Goal: Obtain resource: Download file/media

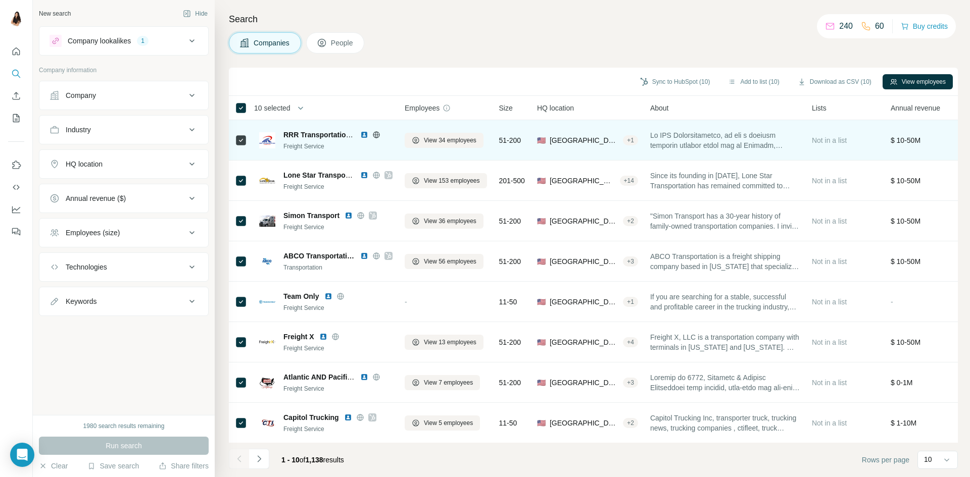
click at [336, 134] on span "RRR Transportation Company" at bounding box center [333, 135] width 101 height 8
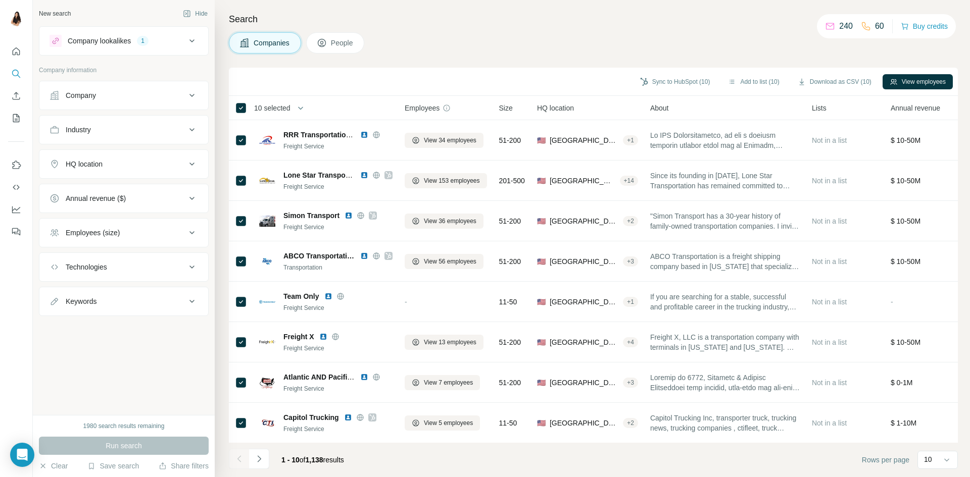
click at [490, 46] on div "Companies People" at bounding box center [593, 42] width 729 height 21
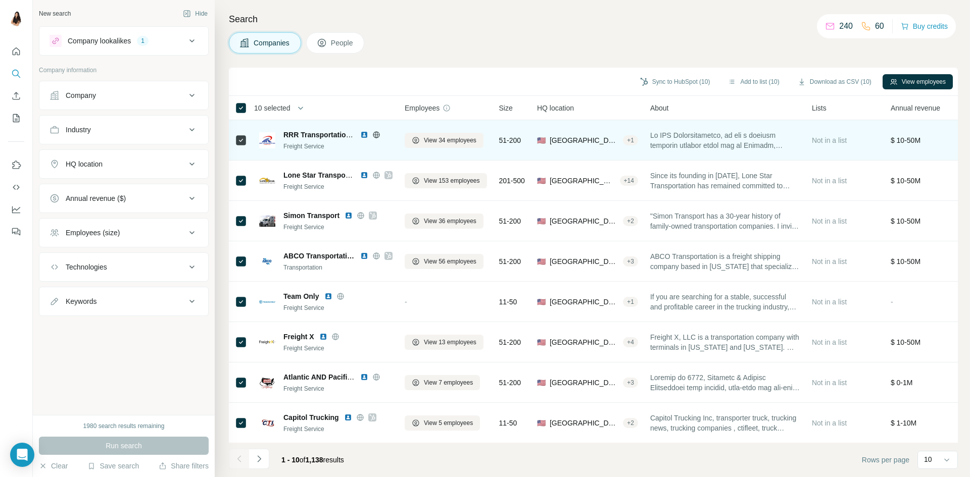
click at [367, 132] on img at bounding box center [364, 135] width 8 height 8
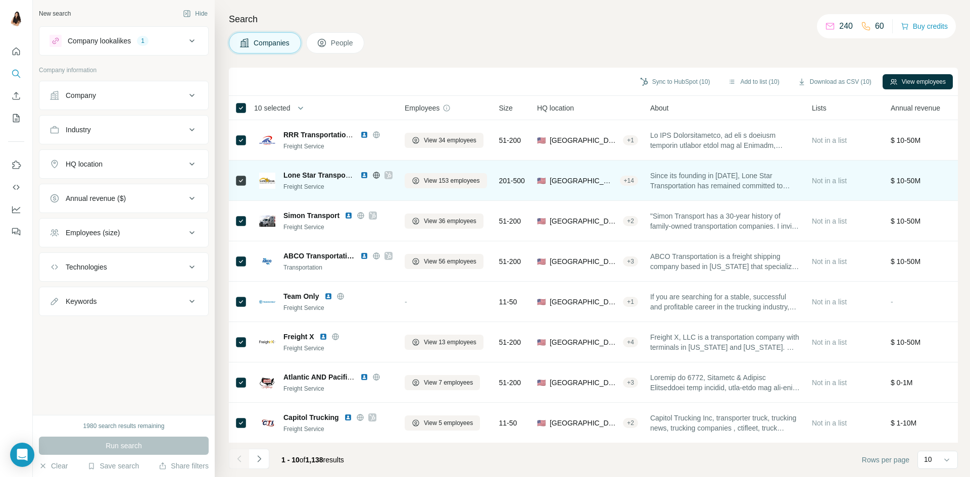
click at [365, 172] on img at bounding box center [364, 175] width 8 height 8
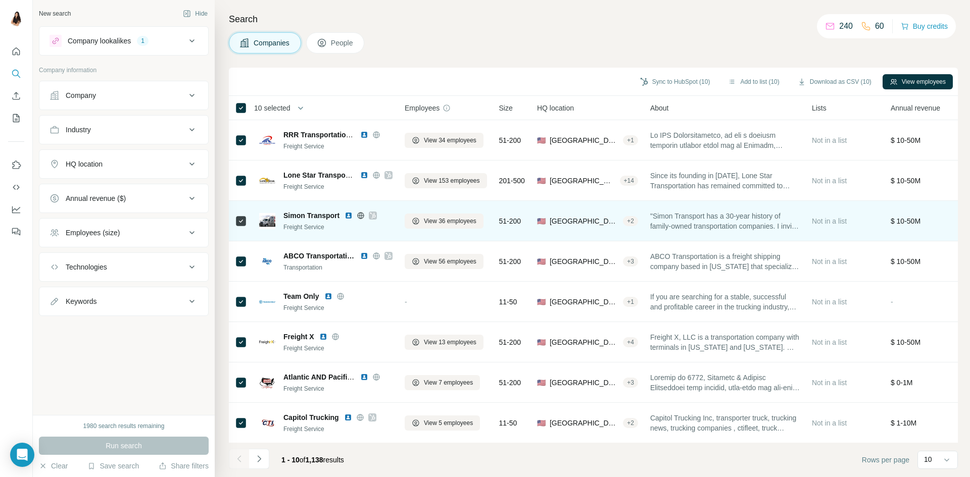
click at [348, 214] on img at bounding box center [349, 216] width 8 height 8
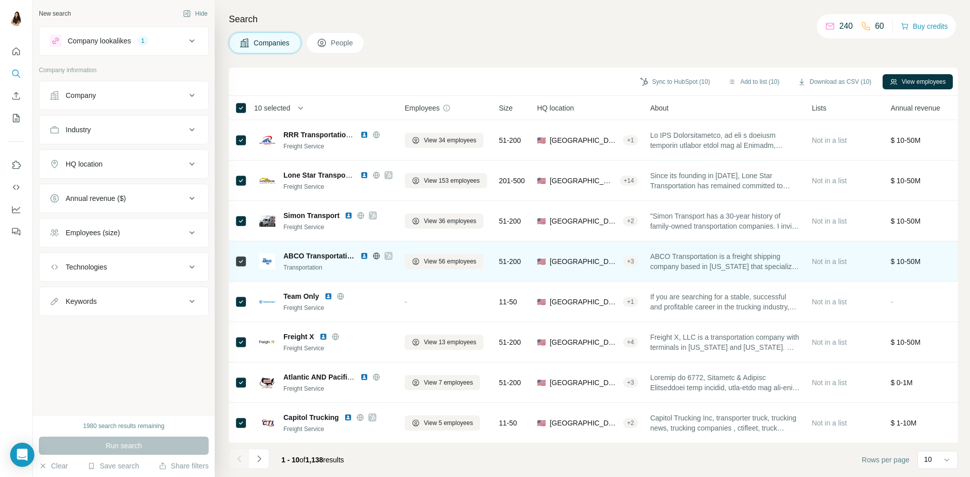
click at [369, 257] on div at bounding box center [376, 256] width 32 height 8
click at [363, 257] on img at bounding box center [364, 256] width 8 height 8
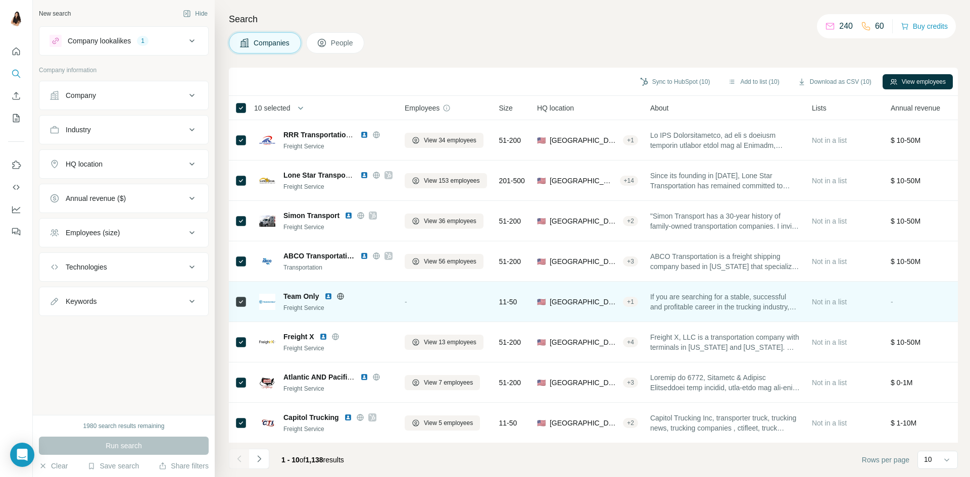
click at [328, 295] on img at bounding box center [328, 297] width 8 height 8
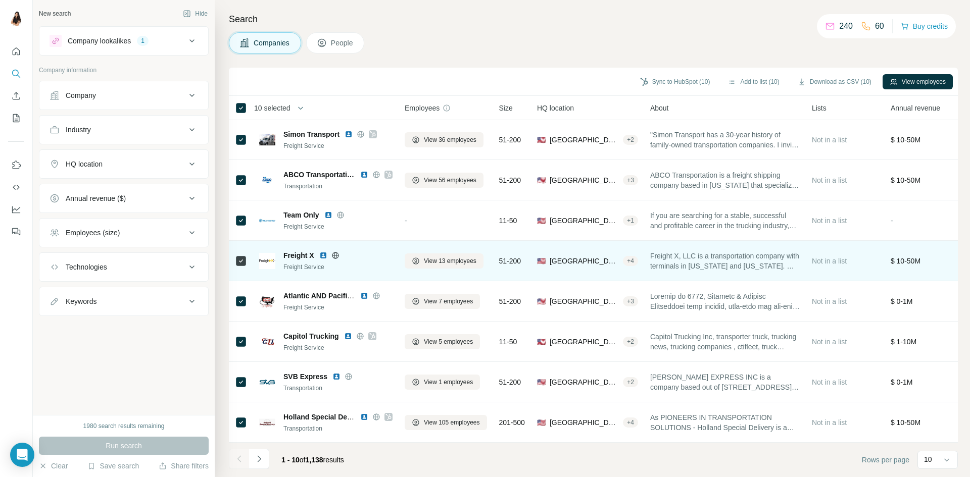
scroll to position [86, 0]
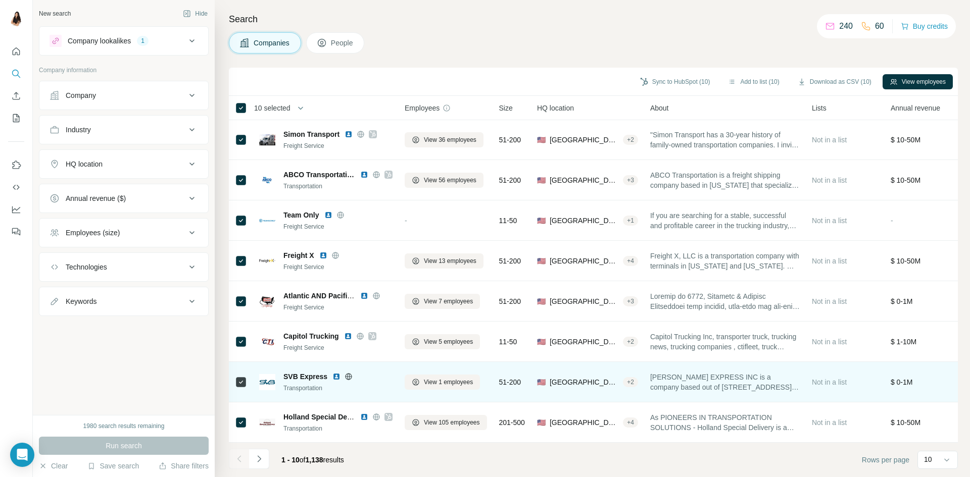
click at [335, 373] on img at bounding box center [336, 377] width 8 height 8
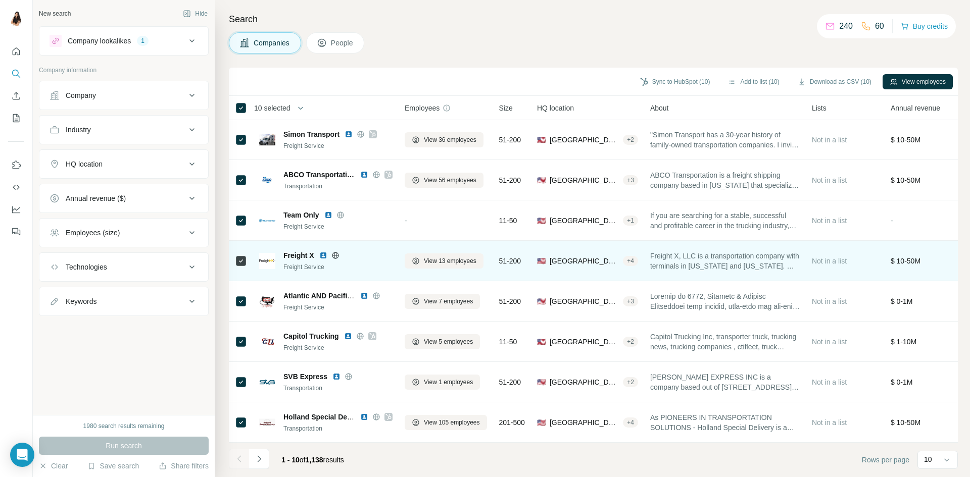
click at [319, 252] on img at bounding box center [323, 256] width 8 height 8
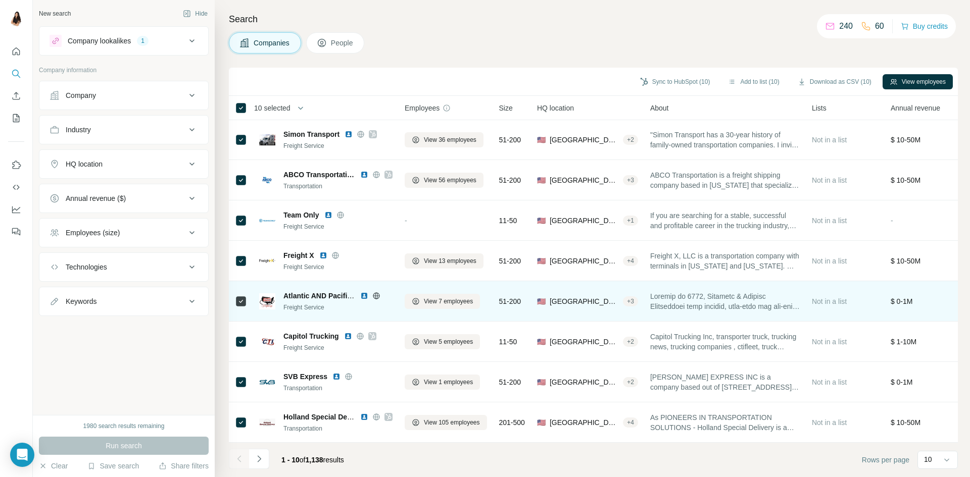
click at [364, 292] on img at bounding box center [364, 296] width 8 height 8
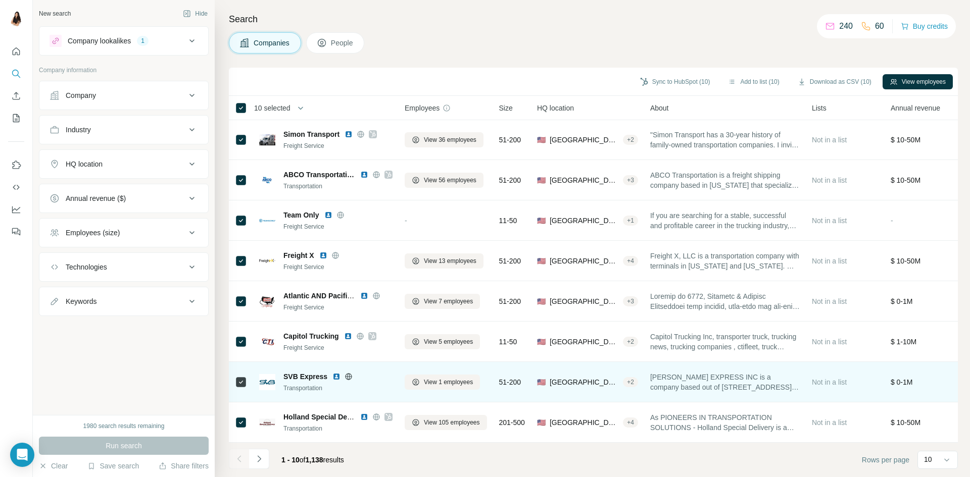
click at [317, 372] on span "SVB Express" at bounding box center [305, 377] width 44 height 10
click at [338, 373] on img at bounding box center [336, 377] width 8 height 8
click at [339, 373] on img at bounding box center [336, 377] width 8 height 8
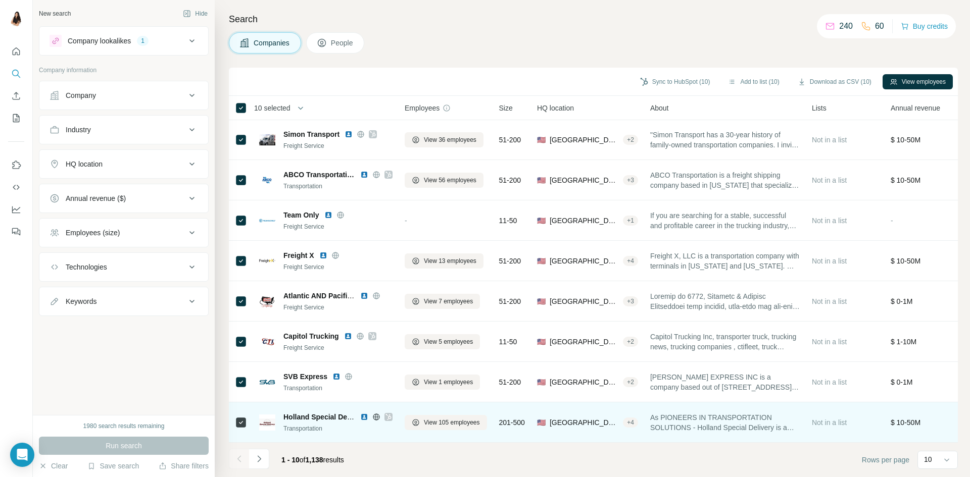
click at [362, 414] on img at bounding box center [364, 417] width 8 height 8
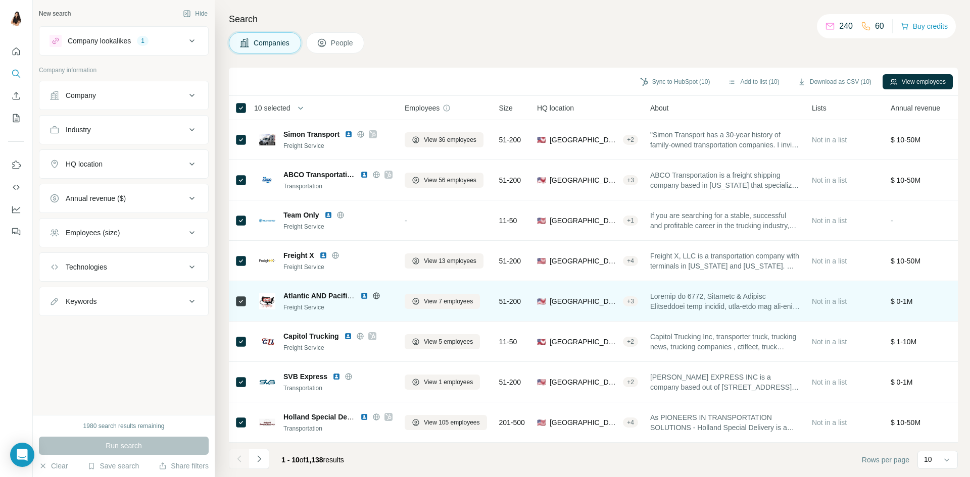
scroll to position [0, 0]
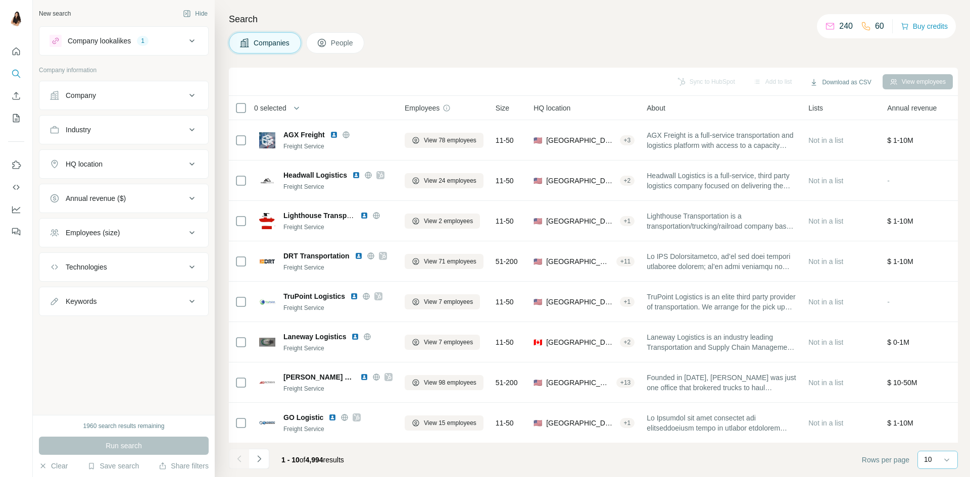
click at [940, 462] on div "10" at bounding box center [936, 460] width 25 height 10
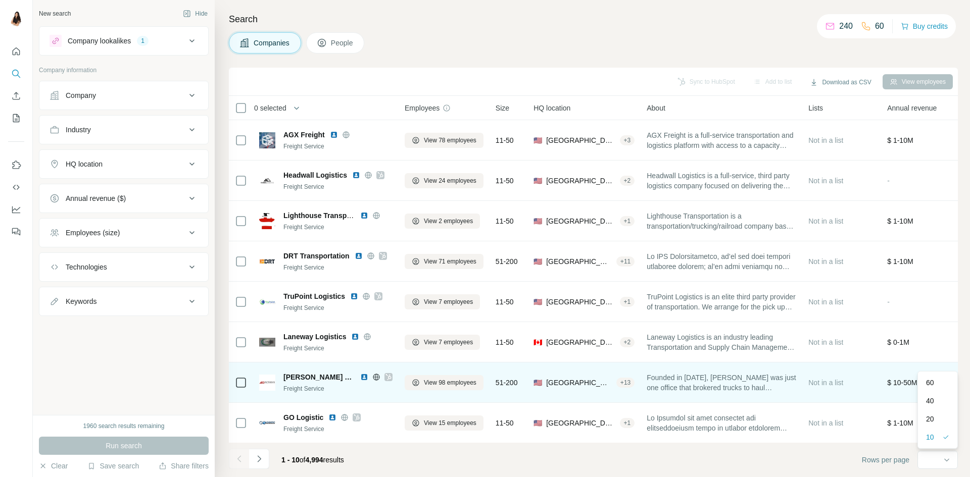
click at [943, 378] on div "60" at bounding box center [937, 383] width 23 height 10
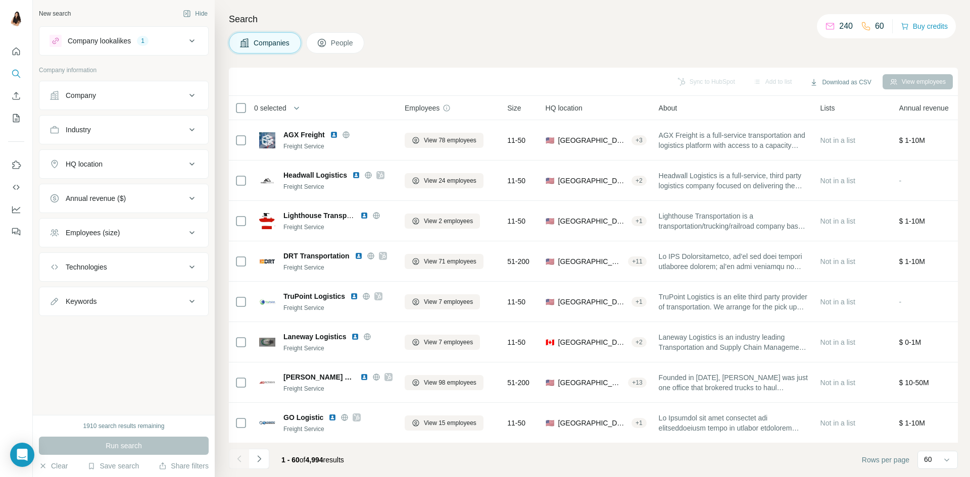
click at [561, 37] on div "Companies People" at bounding box center [593, 42] width 729 height 21
click at [521, 106] on span "Size" at bounding box center [514, 108] width 14 height 10
click at [845, 82] on button "Download as CSV" at bounding box center [840, 82] width 75 height 15
click at [820, 107] on div "Only current page (60)" at bounding box center [847, 103] width 94 height 18
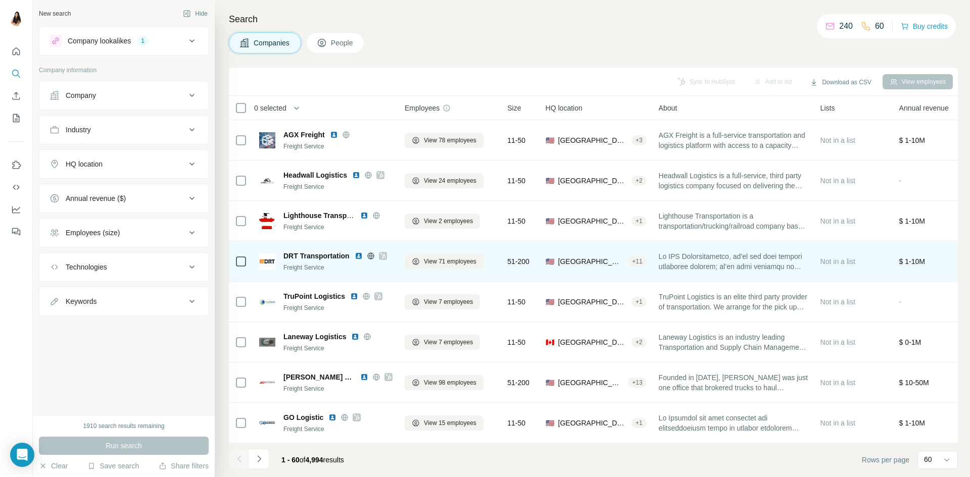
drag, startPoint x: 313, startPoint y: 254, endPoint x: 362, endPoint y: 256, distance: 49.5
click at [355, 260] on img at bounding box center [359, 256] width 8 height 8
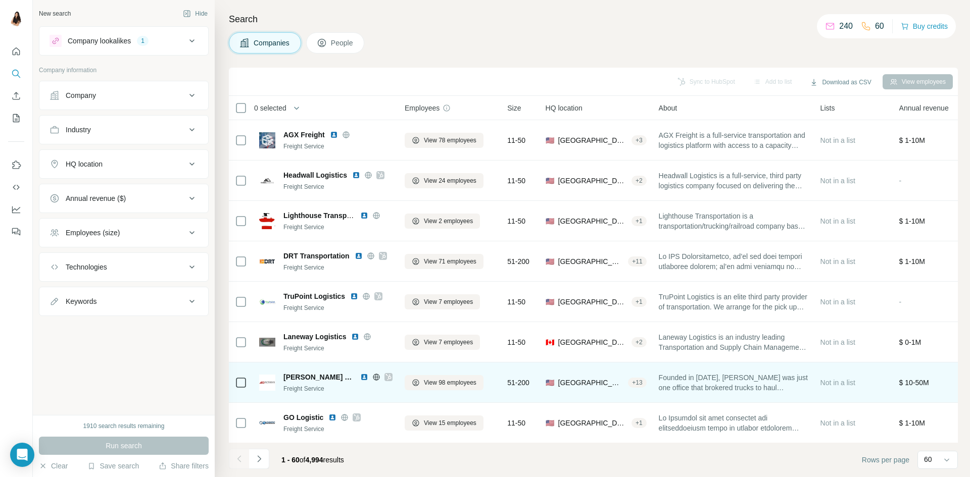
click at [364, 379] on img at bounding box center [364, 377] width 8 height 8
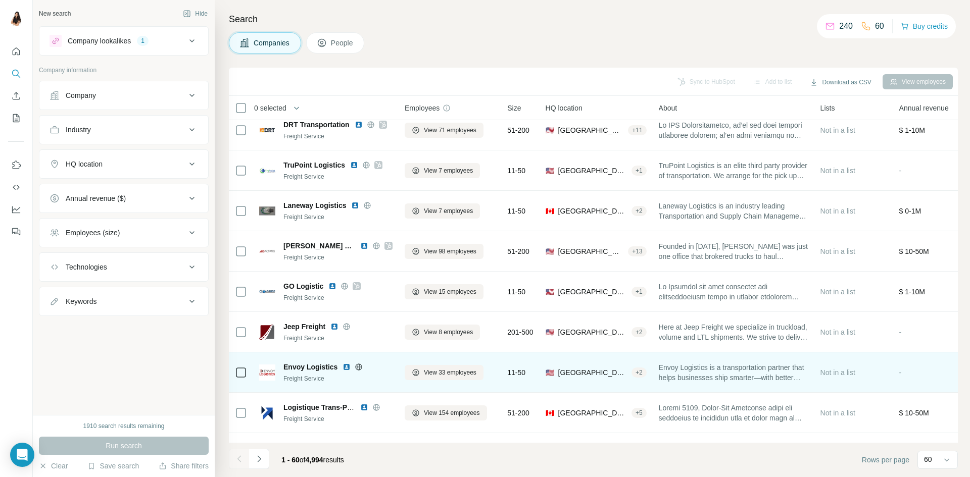
scroll to position [152, 0]
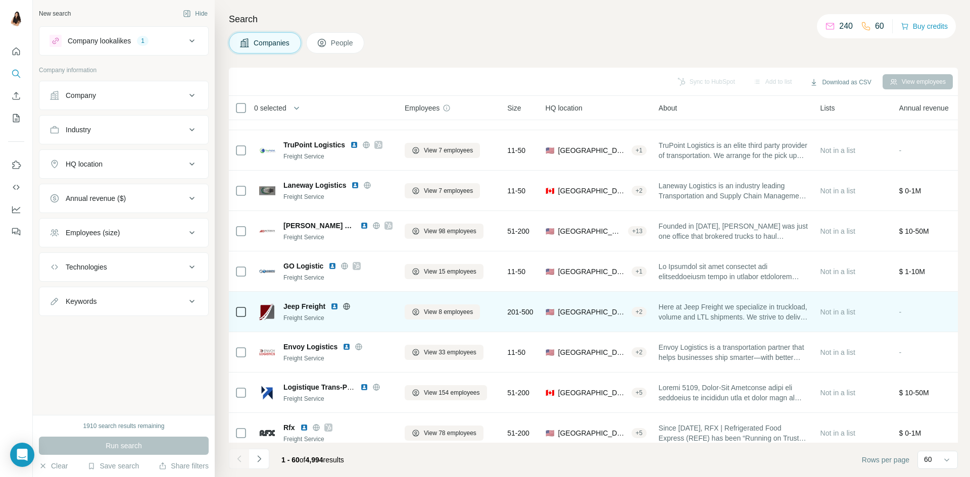
click at [337, 308] on img at bounding box center [334, 307] width 8 height 8
click at [332, 308] on img at bounding box center [334, 307] width 8 height 8
click at [335, 305] on img at bounding box center [334, 307] width 8 height 8
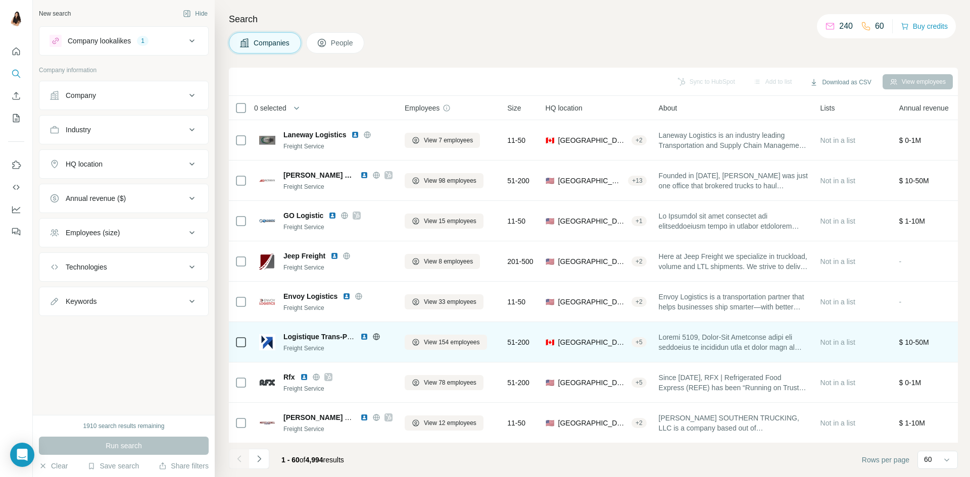
click at [364, 333] on img at bounding box center [364, 337] width 8 height 8
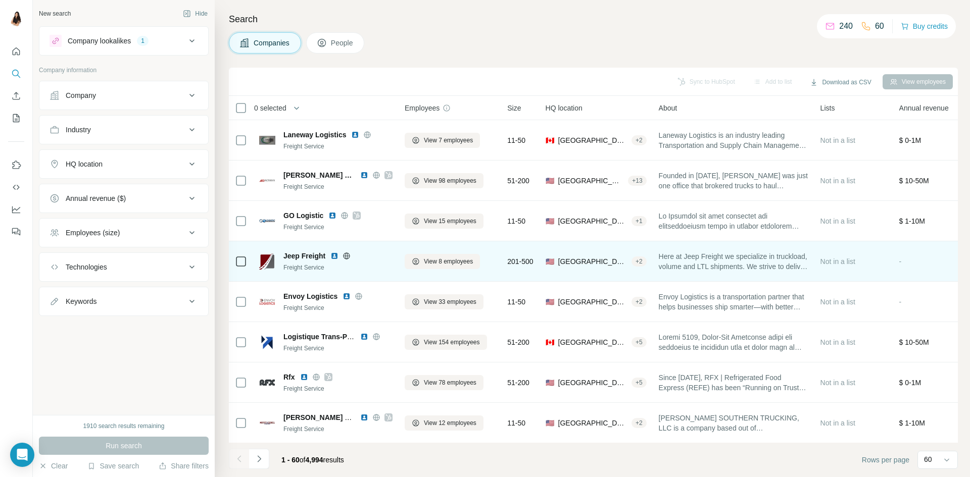
scroll to position [253, 0]
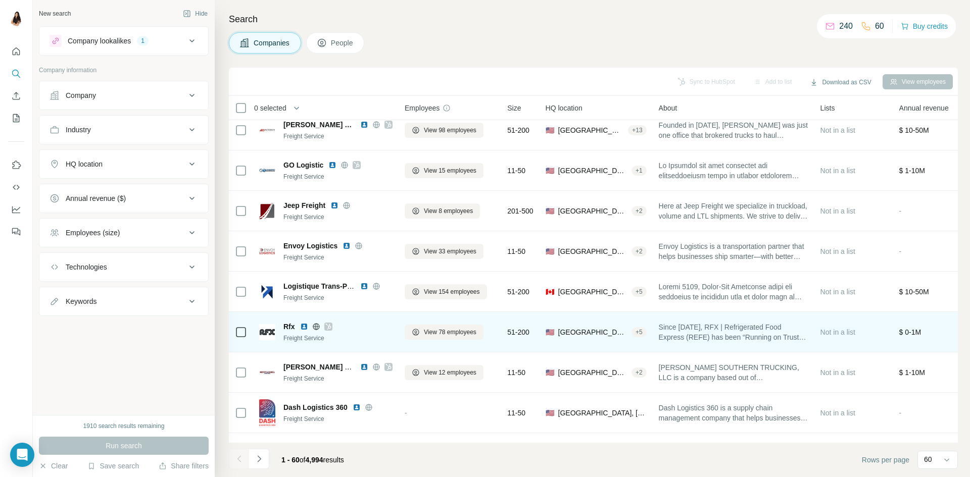
click at [303, 326] on img at bounding box center [304, 327] width 8 height 8
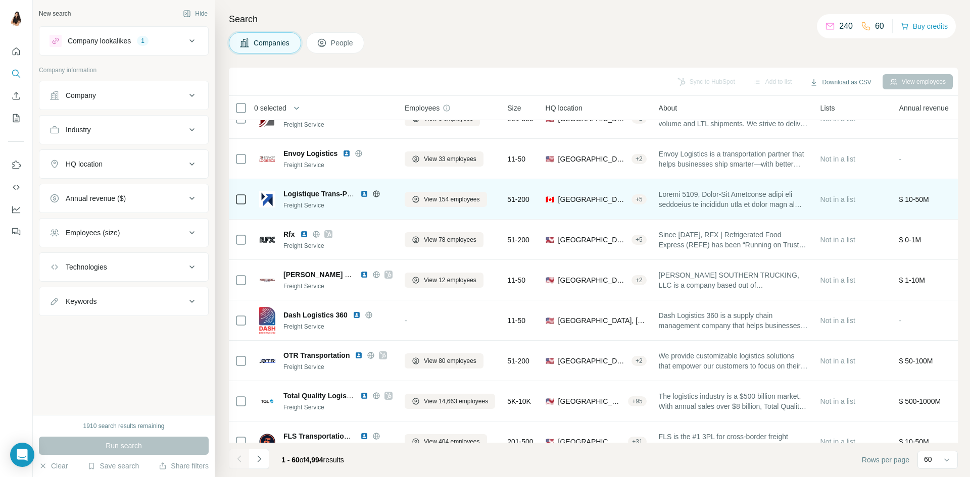
scroll to position [354, 0]
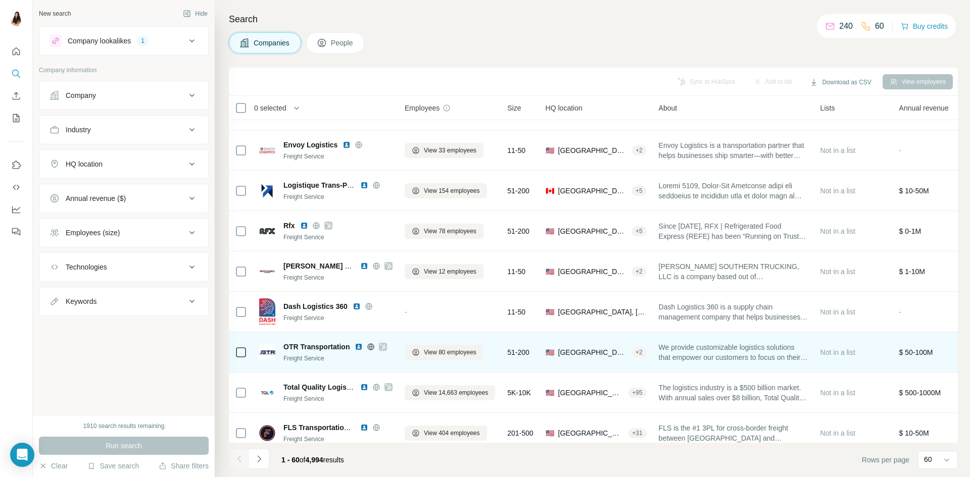
click at [358, 347] on img at bounding box center [359, 347] width 8 height 8
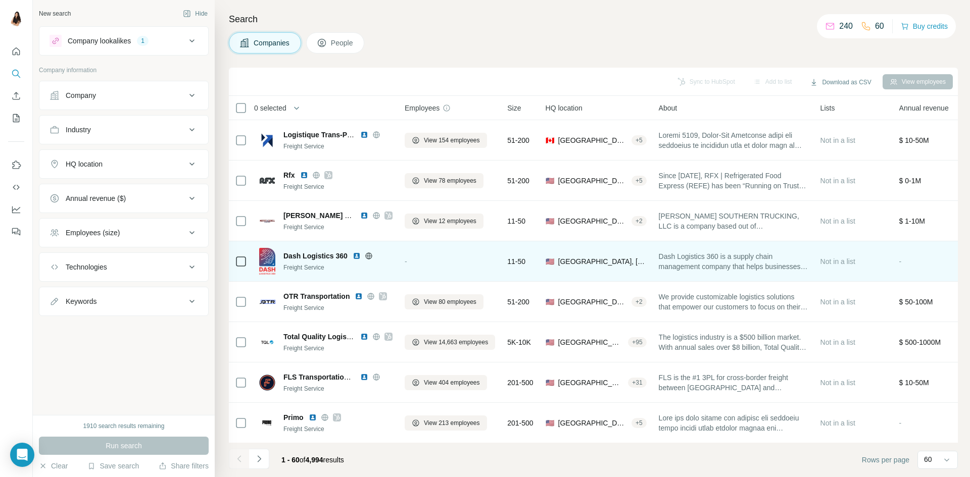
scroll to position [455, 0]
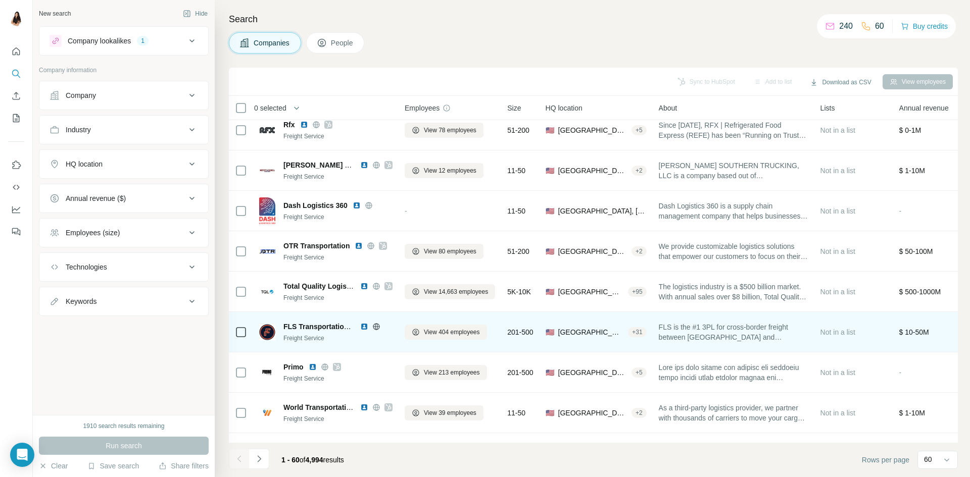
click at [363, 323] on img at bounding box center [364, 327] width 8 height 8
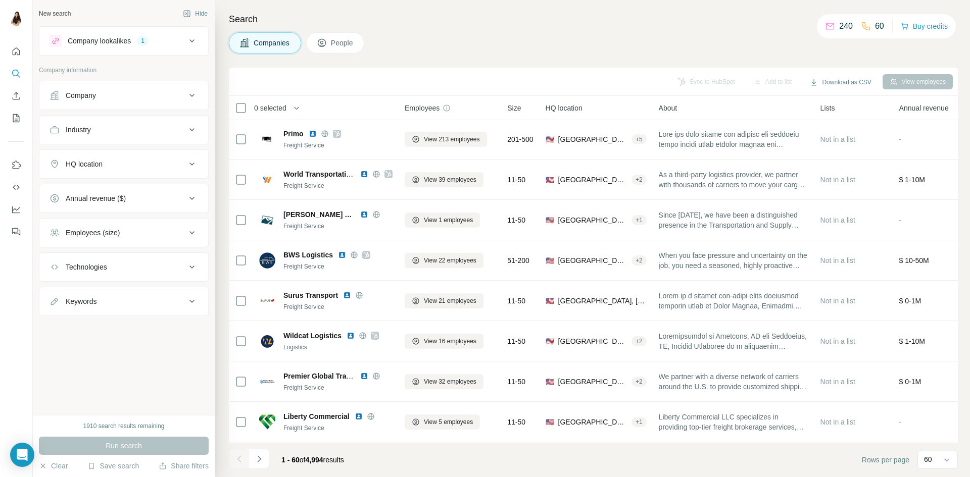
scroll to position [707, 0]
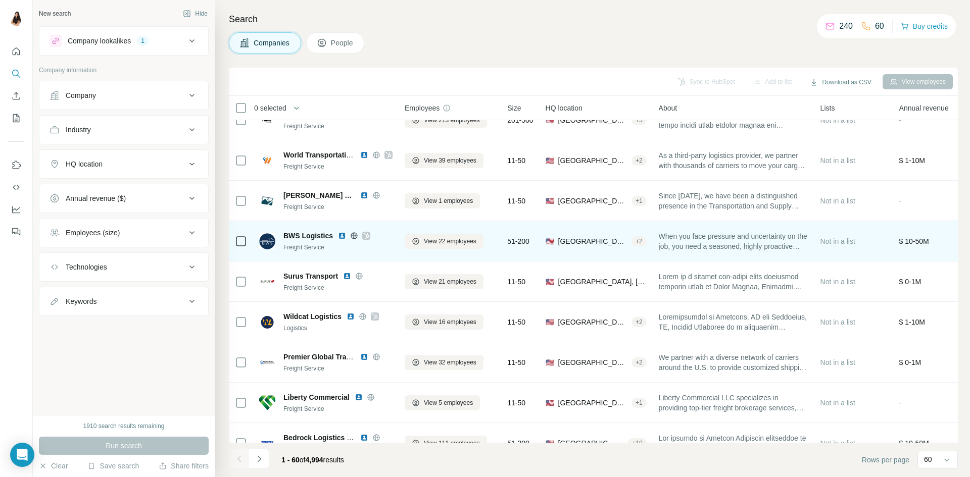
click at [338, 235] on img at bounding box center [342, 236] width 8 height 8
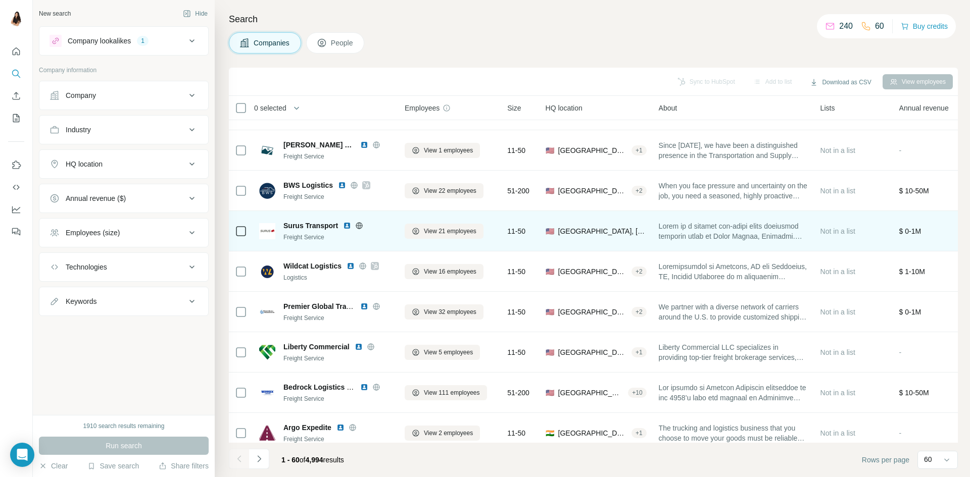
scroll to position [808, 0]
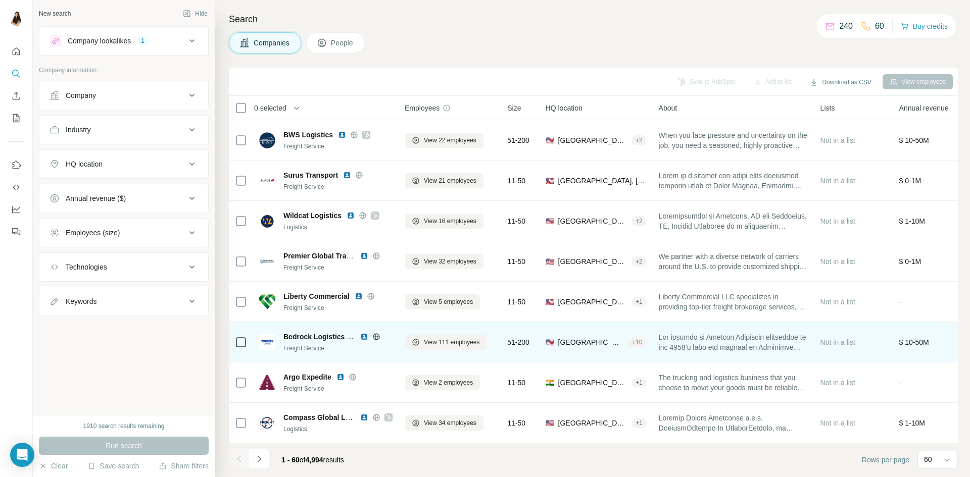
click at [363, 336] on img at bounding box center [364, 337] width 8 height 8
click at [365, 335] on img at bounding box center [364, 337] width 8 height 8
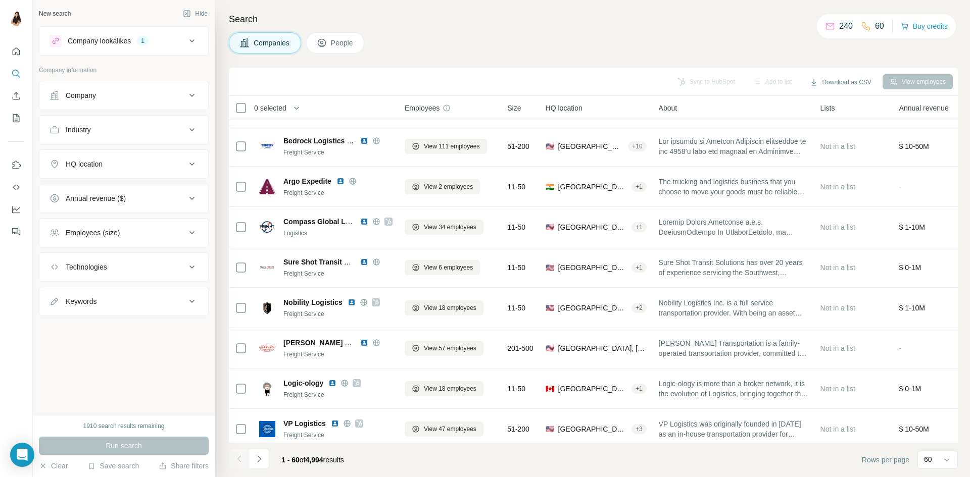
scroll to position [1011, 0]
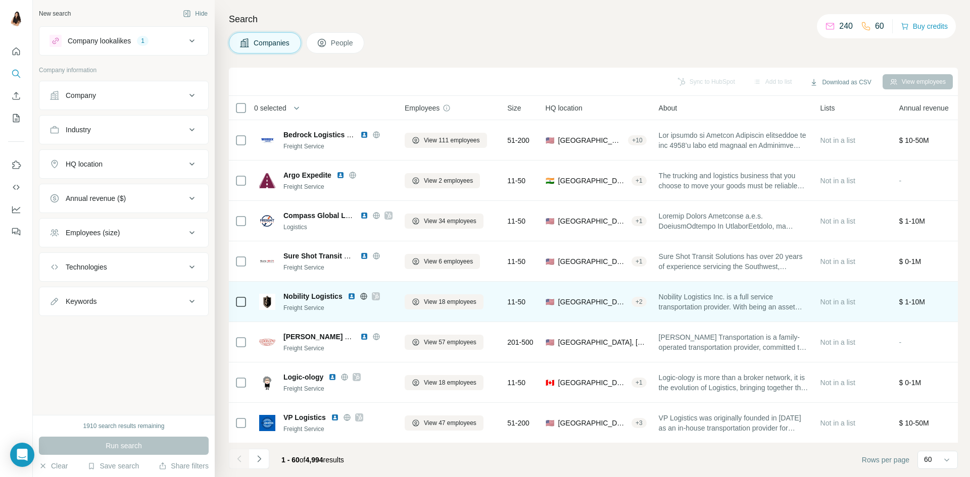
click at [348, 297] on img at bounding box center [352, 297] width 8 height 8
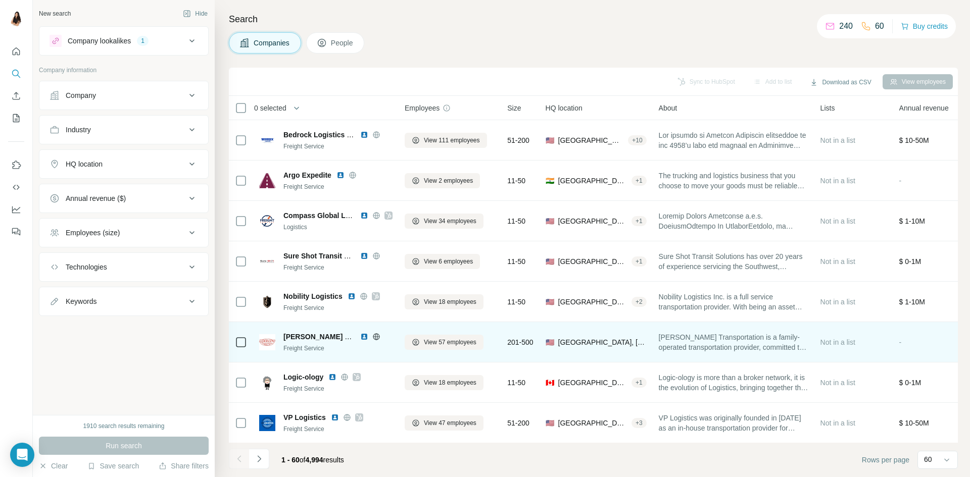
click at [365, 336] on img at bounding box center [364, 337] width 8 height 8
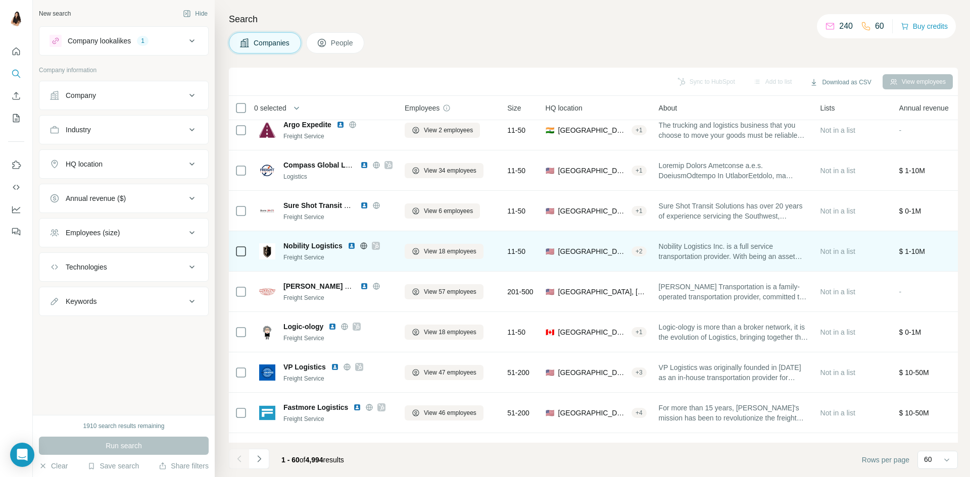
scroll to position [1112, 0]
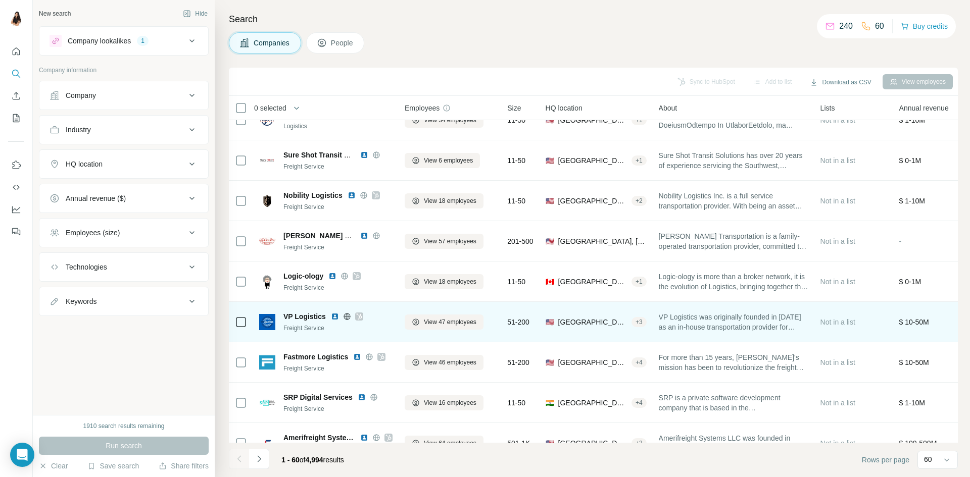
click at [336, 313] on img at bounding box center [335, 317] width 8 height 8
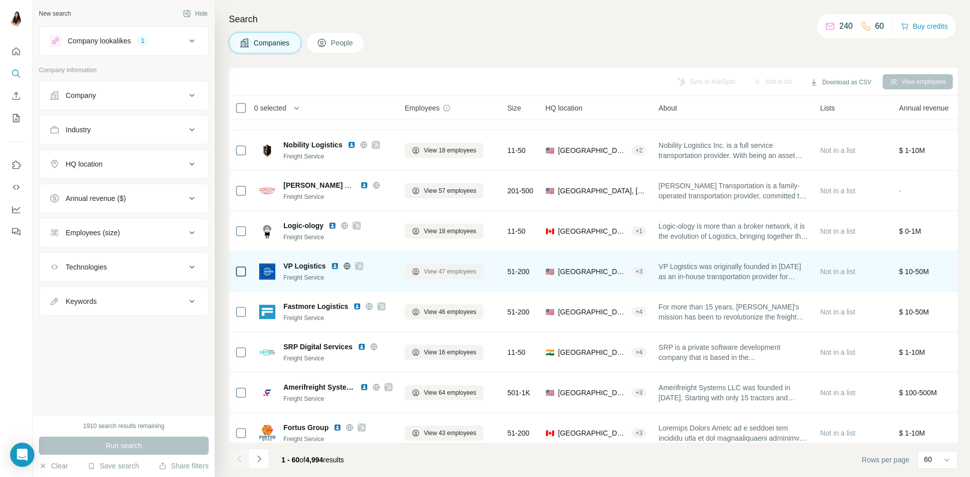
scroll to position [1213, 0]
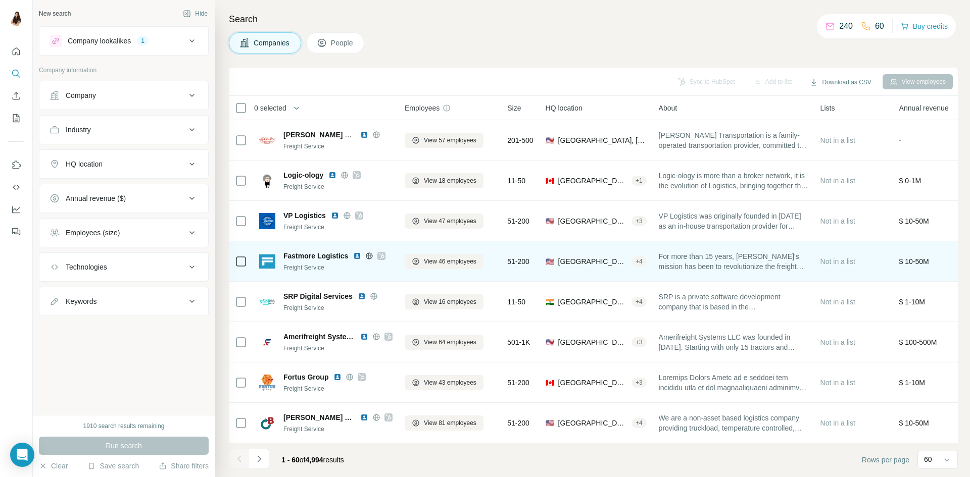
click at [356, 257] on img at bounding box center [357, 256] width 8 height 8
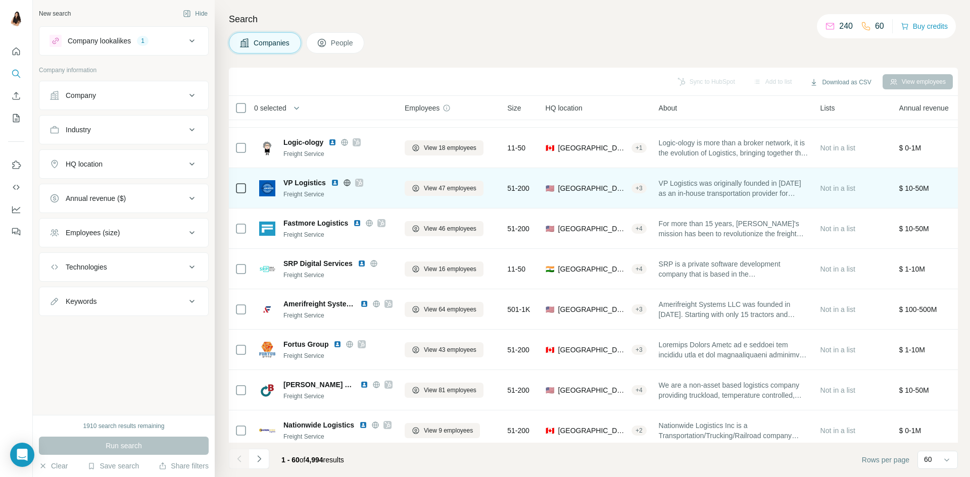
scroll to position [1263, 0]
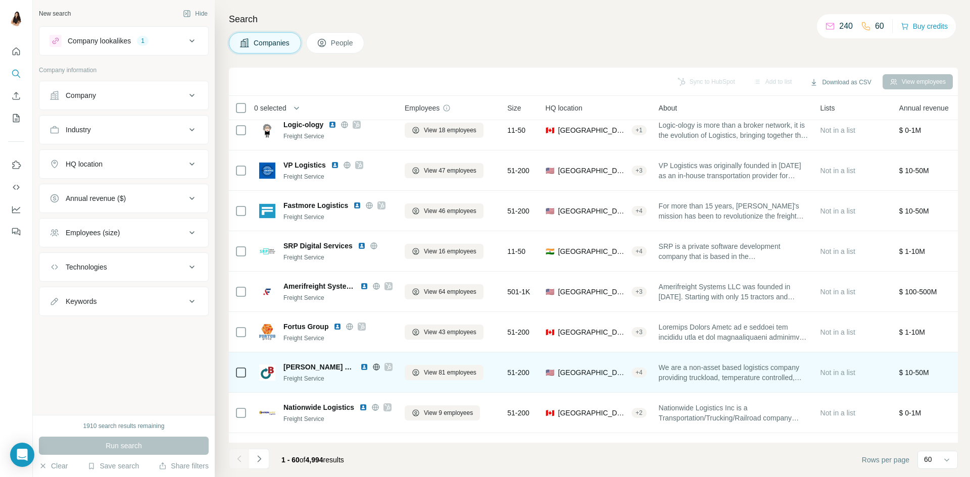
click at [361, 368] on img at bounding box center [364, 367] width 8 height 8
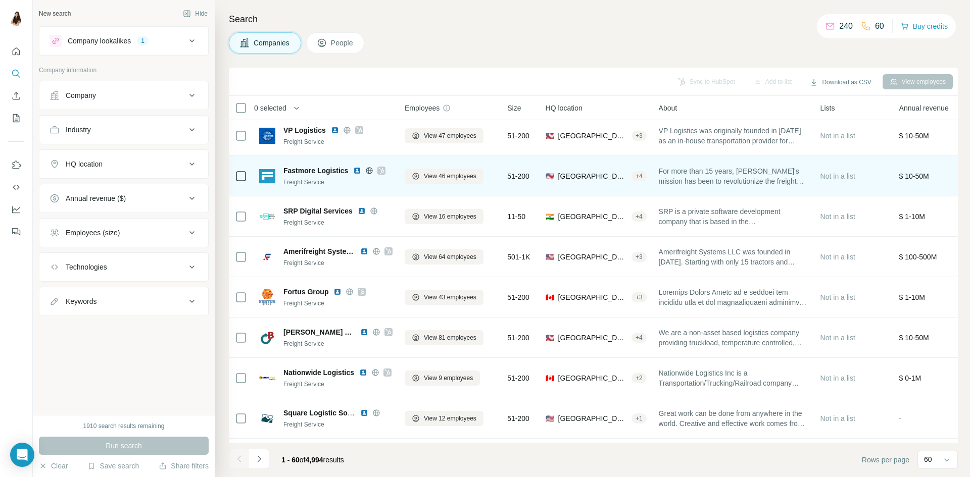
scroll to position [1314, 0]
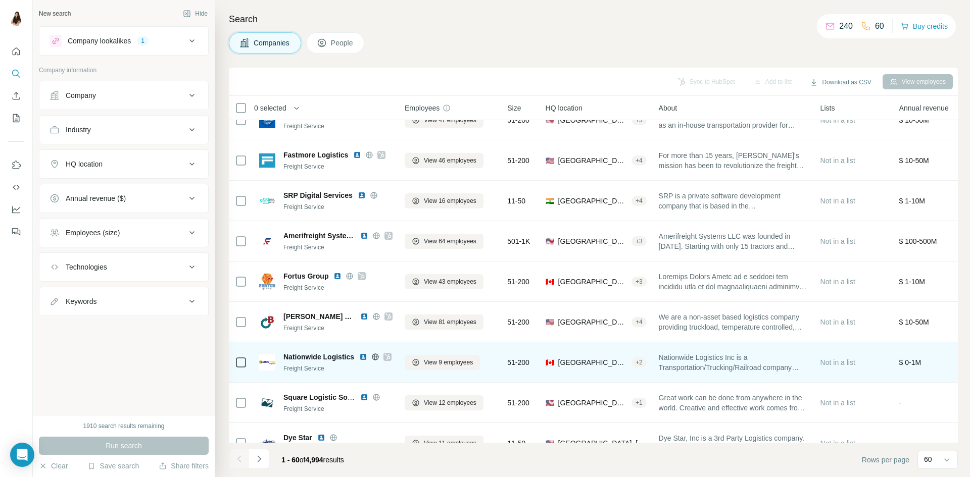
click at [360, 357] on img at bounding box center [363, 357] width 8 height 8
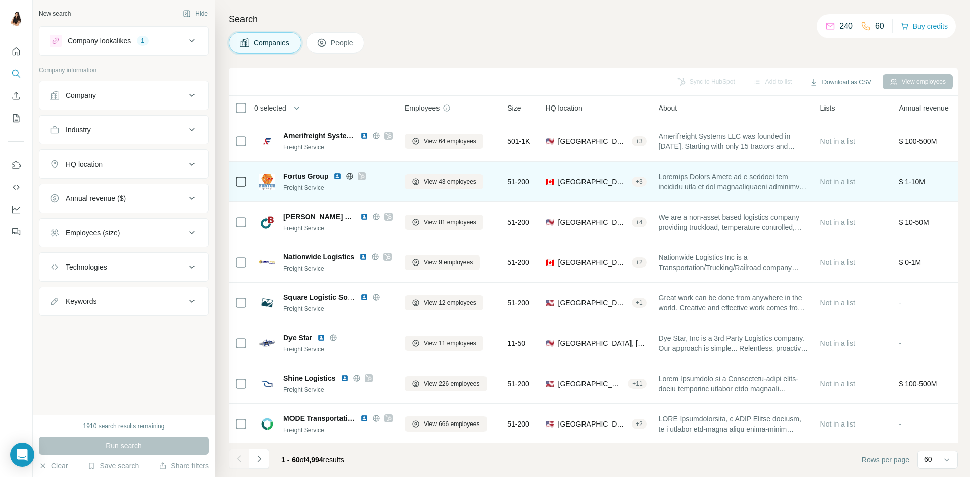
scroll to position [1415, 0]
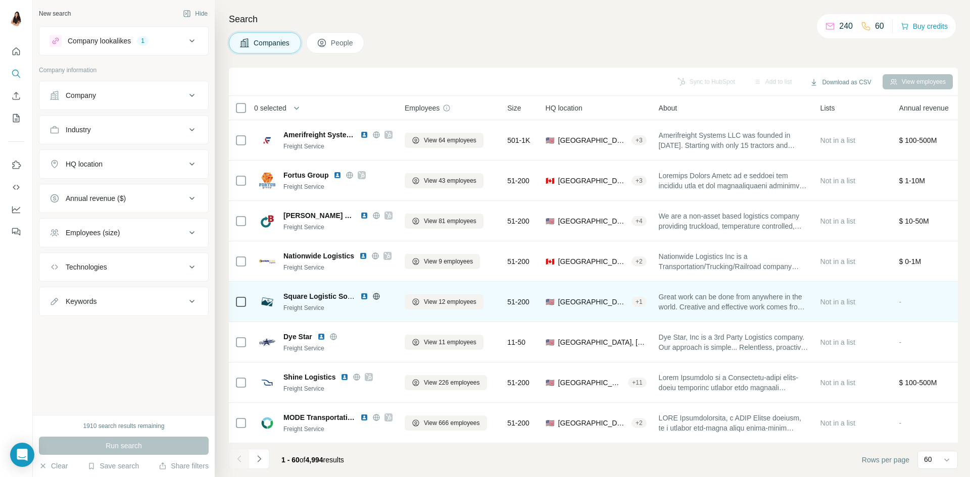
click at [362, 297] on img at bounding box center [364, 297] width 8 height 8
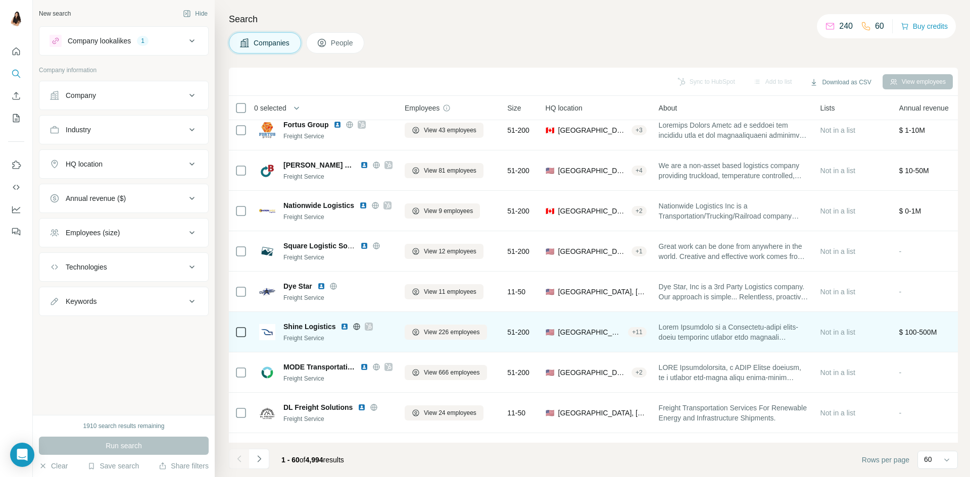
click at [344, 323] on img at bounding box center [345, 327] width 8 height 8
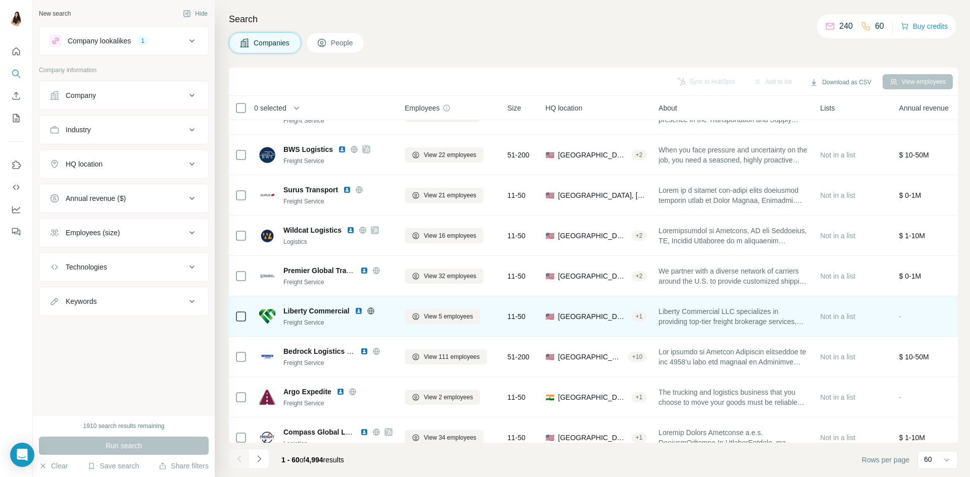
scroll to position [339, 0]
